Goal: Task Accomplishment & Management: Use online tool/utility

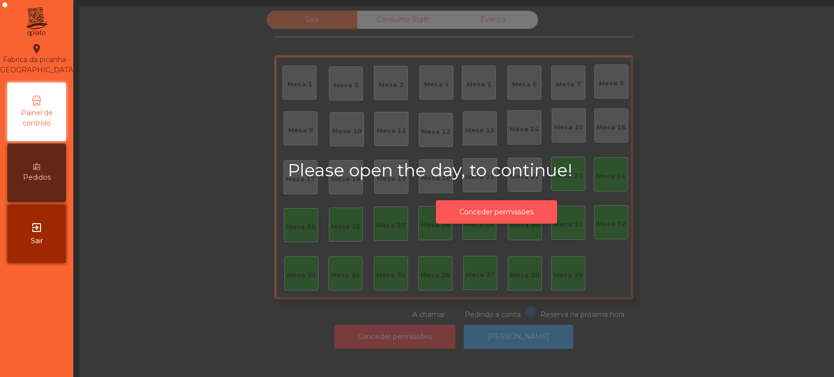
click at [512, 212] on button "Conceder permissões" at bounding box center [496, 212] width 121 height 24
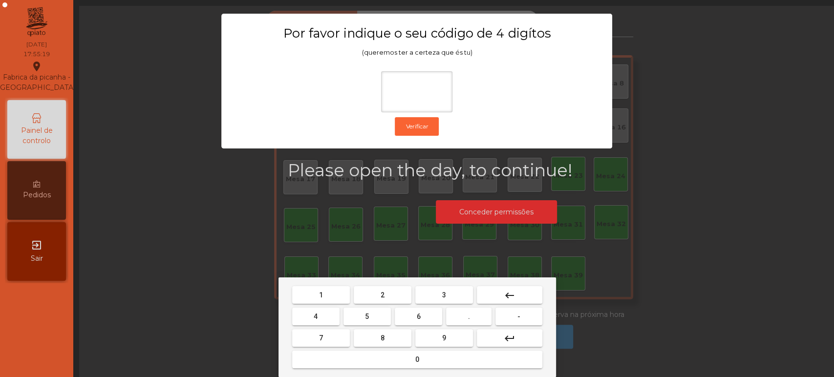
click at [336, 293] on button "1" at bounding box center [321, 295] width 58 height 18
click at [441, 295] on button "3" at bounding box center [444, 295] width 58 height 18
click at [374, 314] on button "5" at bounding box center [367, 317] width 47 height 18
click at [399, 344] on button "8" at bounding box center [383, 338] width 58 height 18
type input "****"
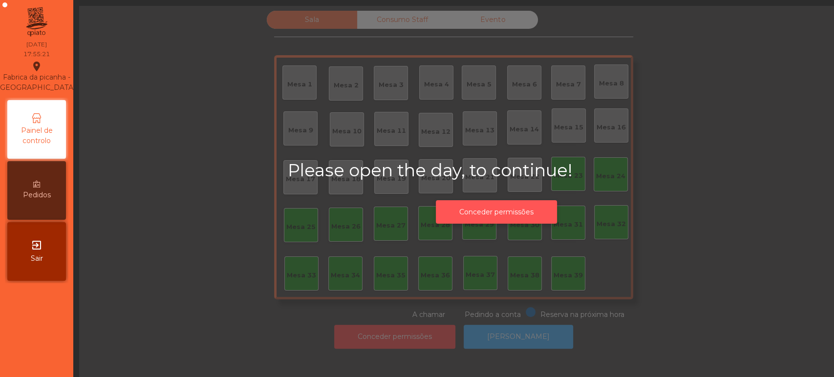
click at [515, 214] on button "Conceder permissões" at bounding box center [496, 212] width 121 height 24
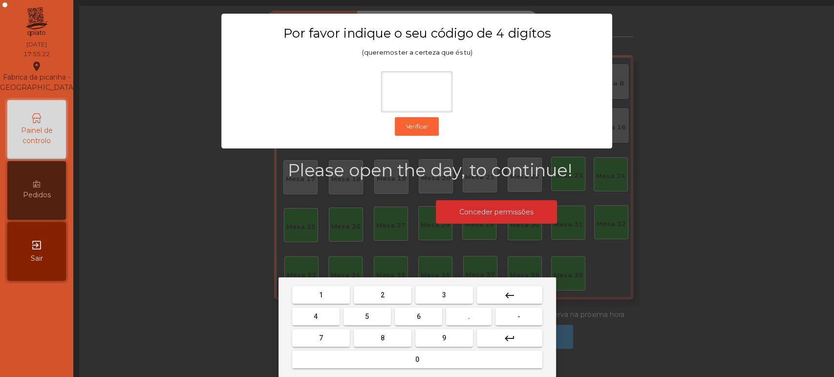
click at [331, 295] on button "1" at bounding box center [321, 295] width 58 height 18
click at [444, 295] on span "3" at bounding box center [444, 295] width 4 height 8
click at [367, 317] on span "5" at bounding box center [367, 317] width 4 height 8
click at [398, 357] on button "0" at bounding box center [417, 360] width 250 height 18
type input "****"
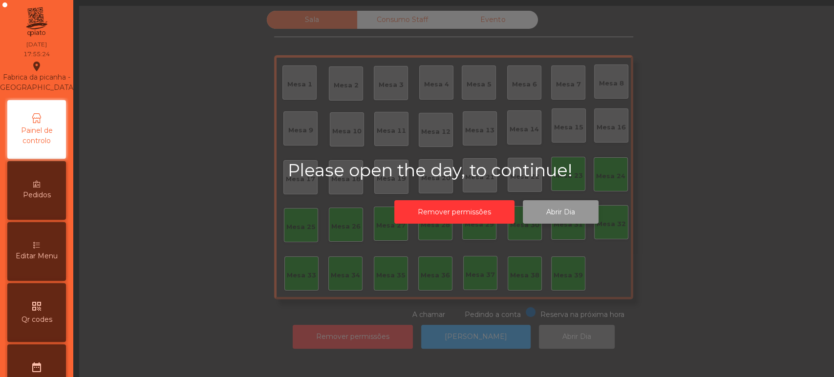
click at [541, 218] on button "Abrir Dia" at bounding box center [561, 212] width 76 height 24
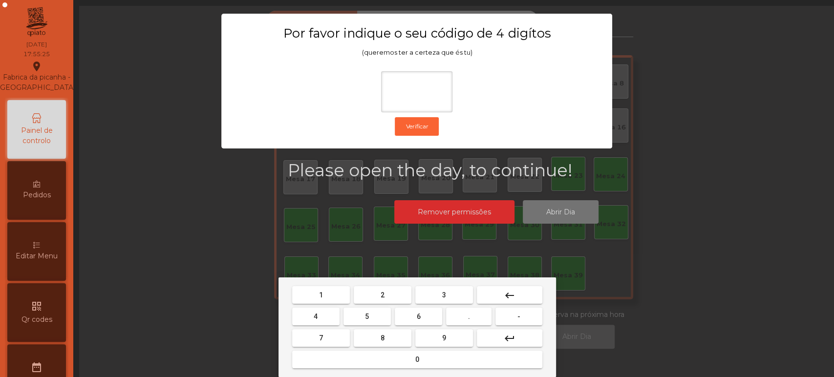
click at [327, 296] on button "1" at bounding box center [321, 295] width 58 height 18
click at [455, 293] on button "3" at bounding box center [444, 295] width 58 height 18
click at [367, 317] on span "5" at bounding box center [367, 317] width 4 height 8
click at [398, 355] on button "0" at bounding box center [417, 360] width 250 height 18
type input "****"
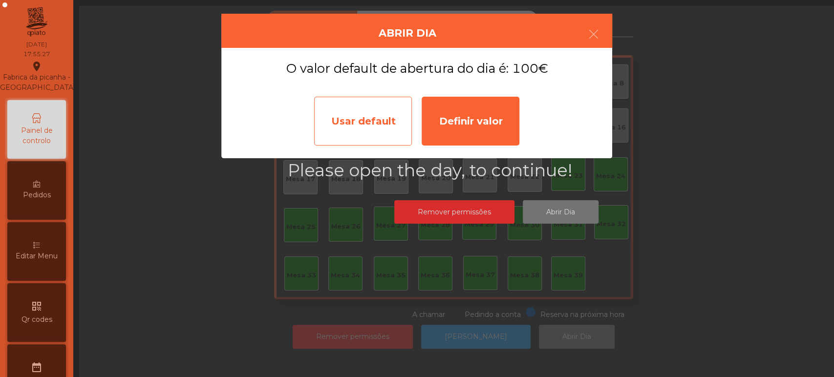
click at [370, 128] on div "Usar default" at bounding box center [363, 121] width 98 height 49
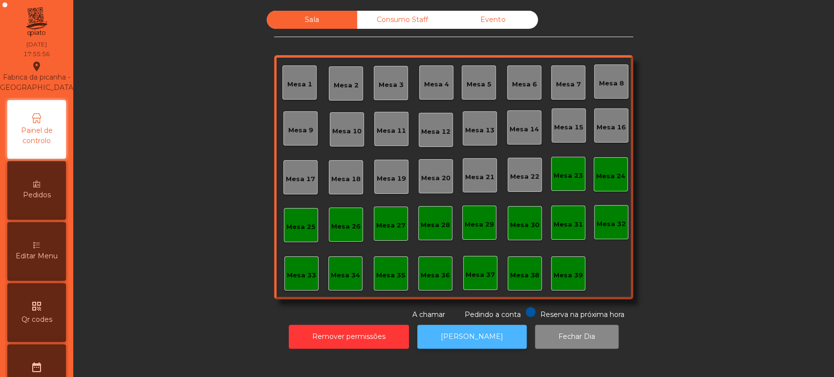
click at [474, 336] on button "[PERSON_NAME]" at bounding box center [471, 337] width 109 height 24
